Goal: Information Seeking & Learning: Find specific fact

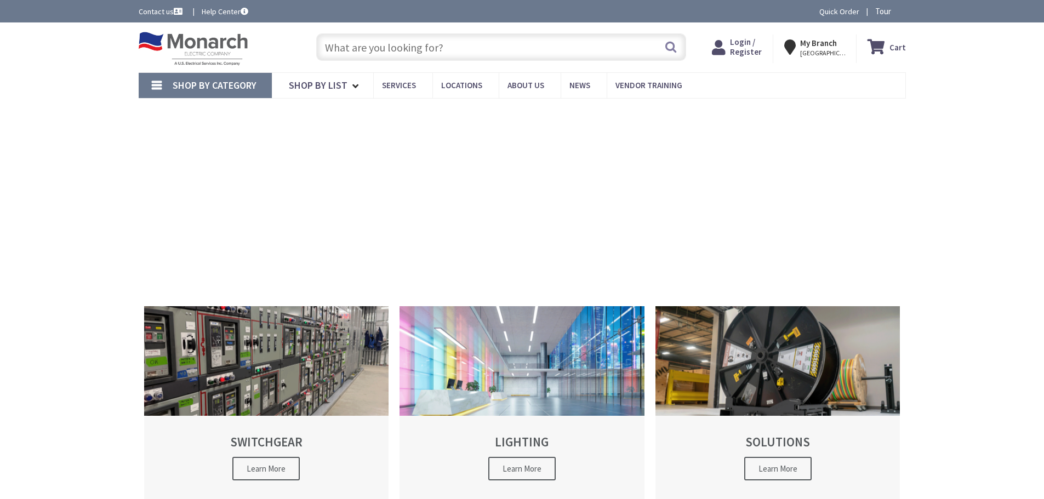
click at [417, 31] on div "Search" at bounding box center [498, 46] width 375 height 35
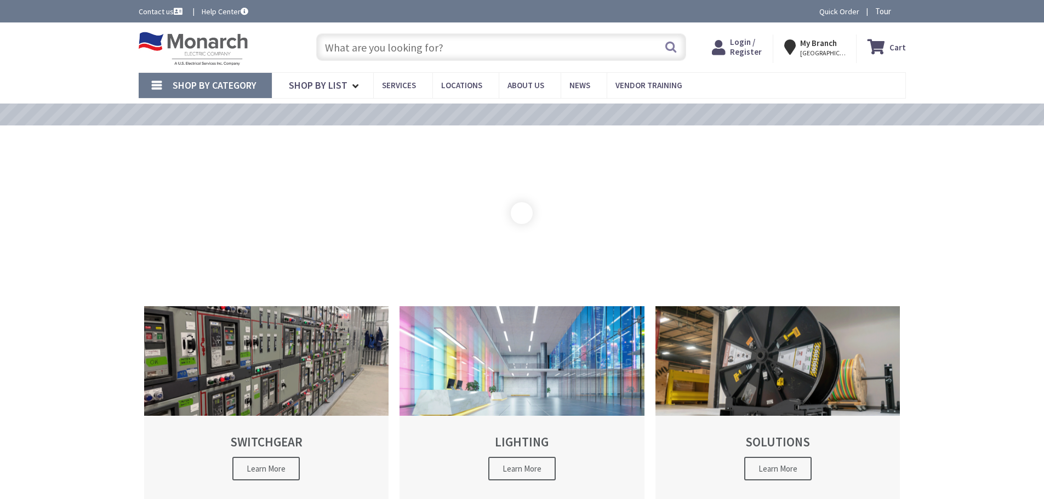
click at [408, 43] on input "text" at bounding box center [501, 46] width 370 height 27
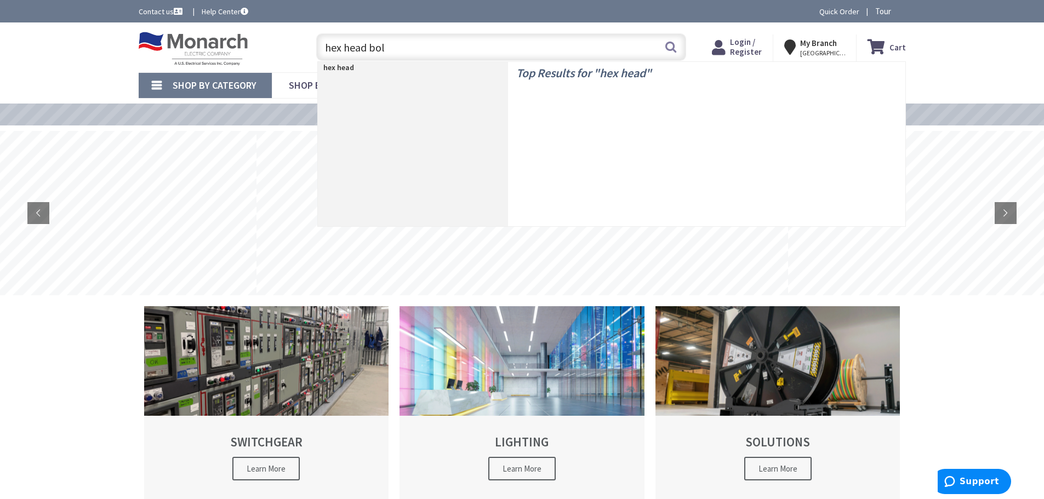
type input "hex head bolt"
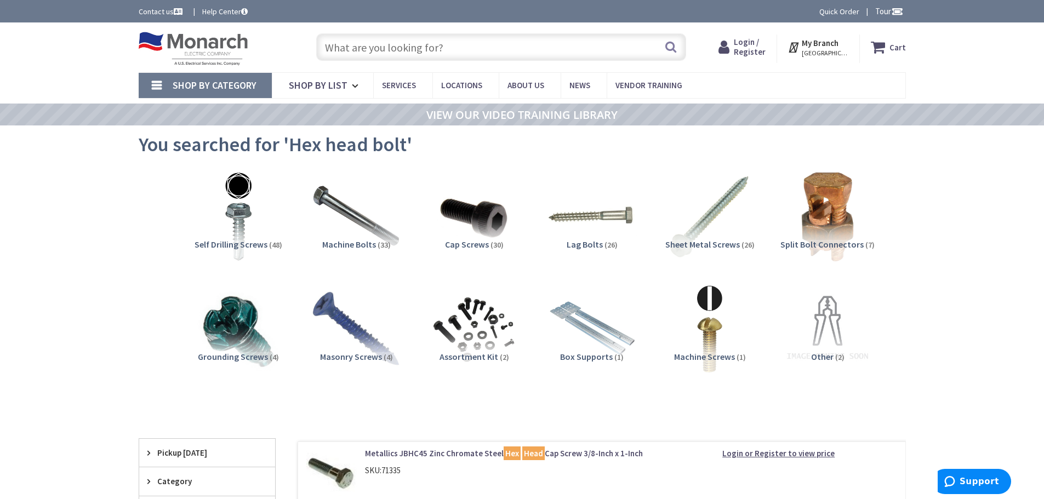
click at [510, 45] on input "text" at bounding box center [501, 46] width 370 height 27
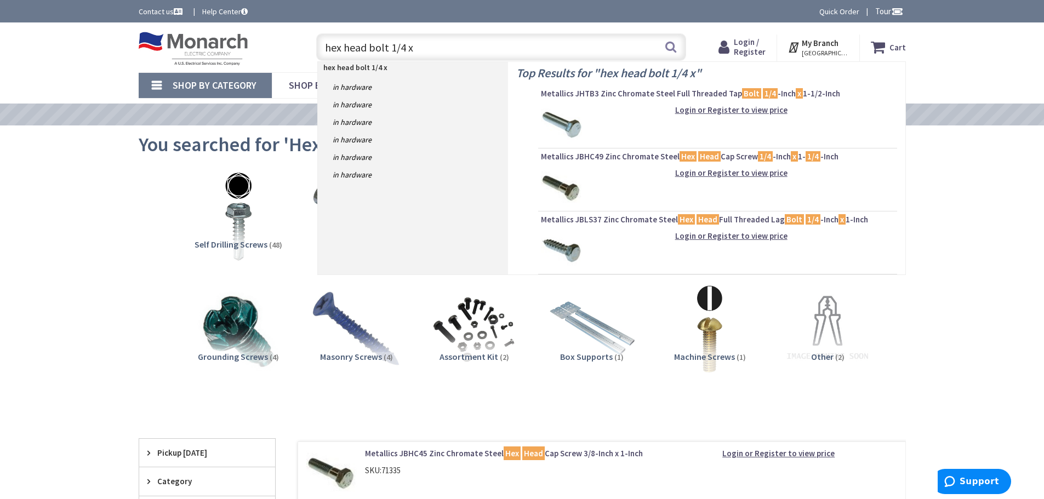
type input "hex head bolt 1/4 x 2"
